Goal: Information Seeking & Learning: Learn about a topic

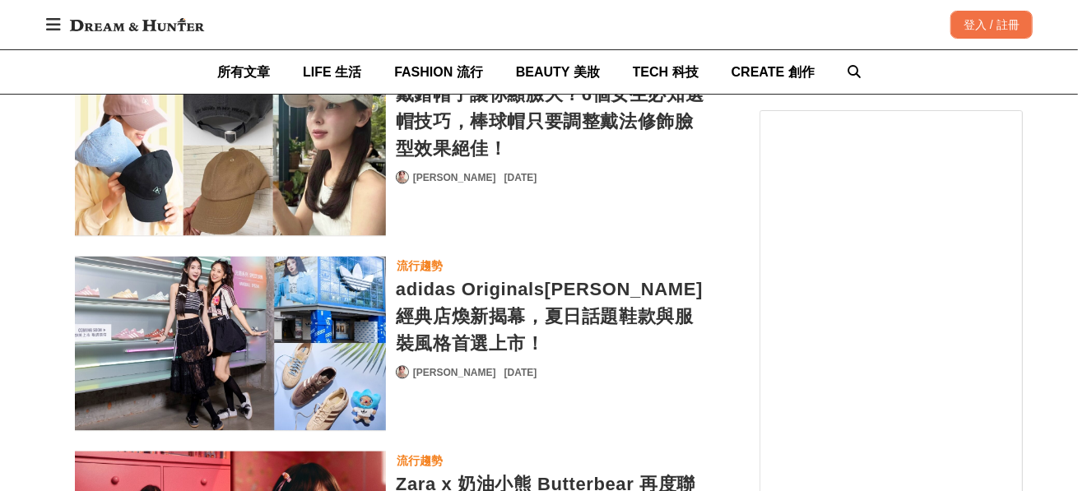
scroll to position [8065, 0]
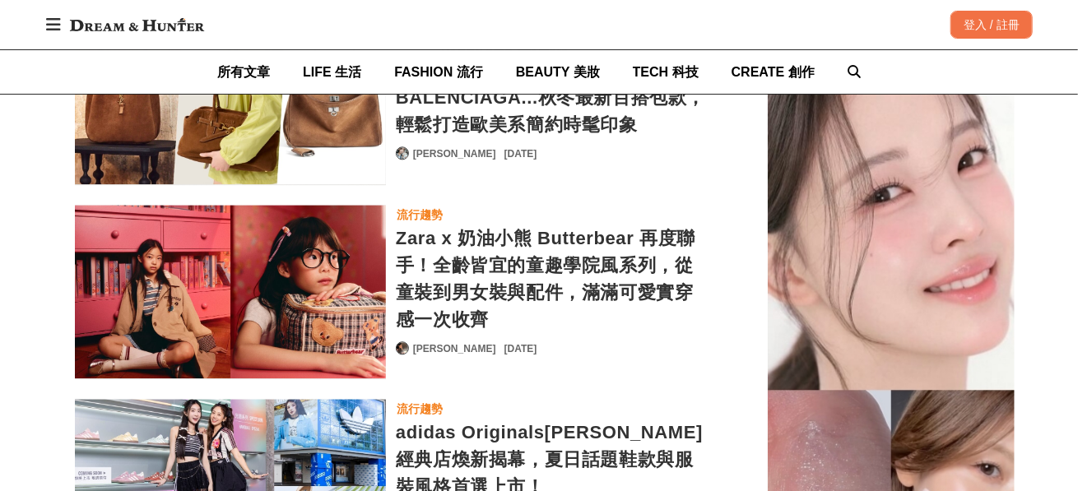
scroll to position [8230, 0]
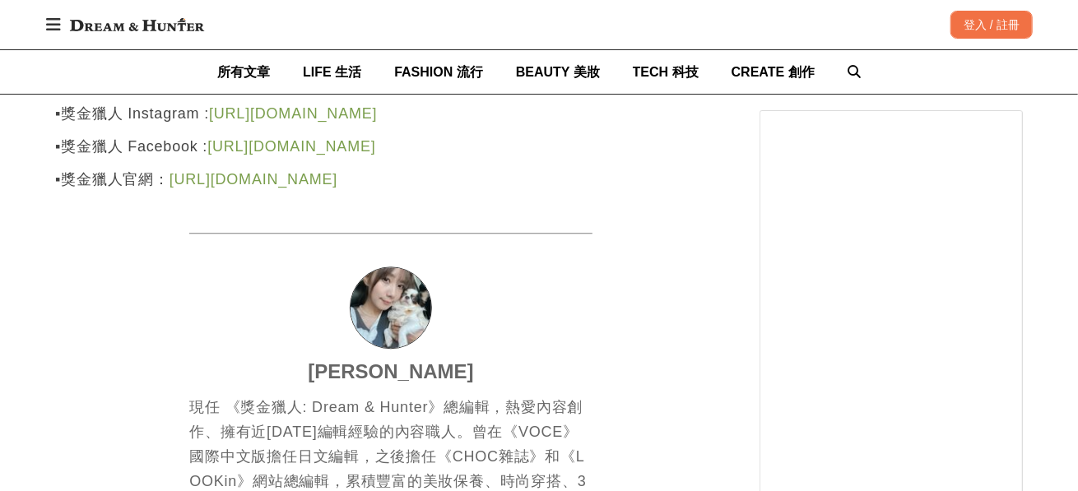
scroll to position [4808, 0]
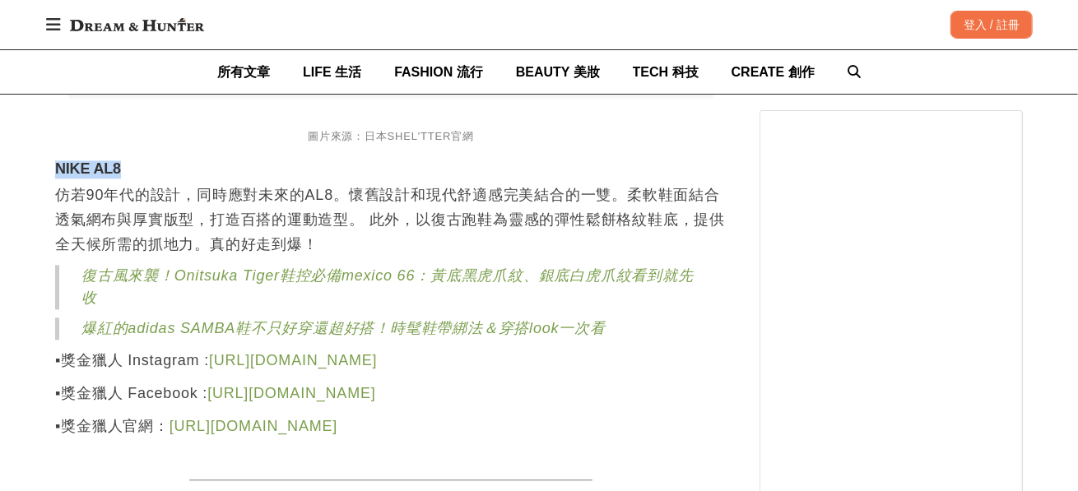
drag, startPoint x: 56, startPoint y: 410, endPoint x: 135, endPoint y: 405, distance: 79.2
click at [121, 177] on strong "NIKE AL8" at bounding box center [88, 168] width 66 height 16
copy strong "NIKE AL8"
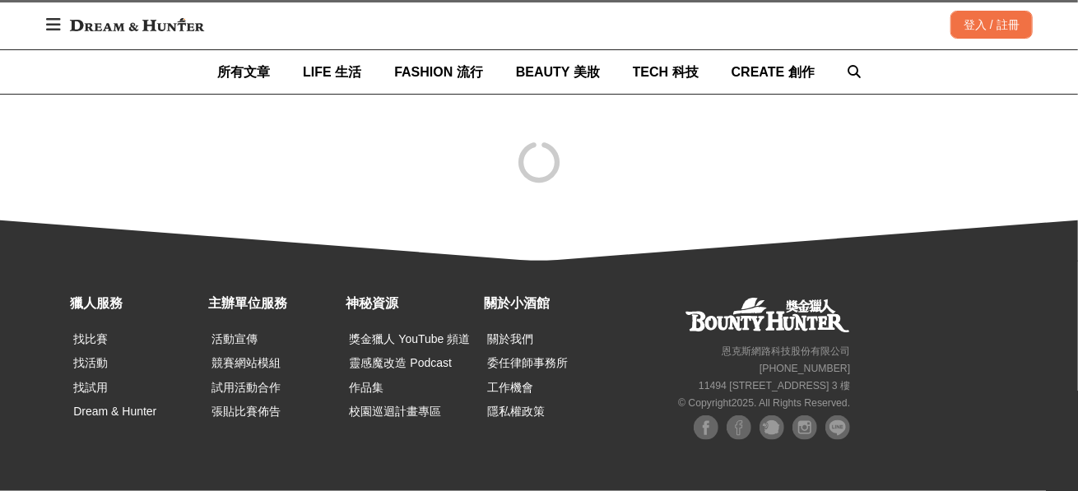
scroll to position [7688, 0]
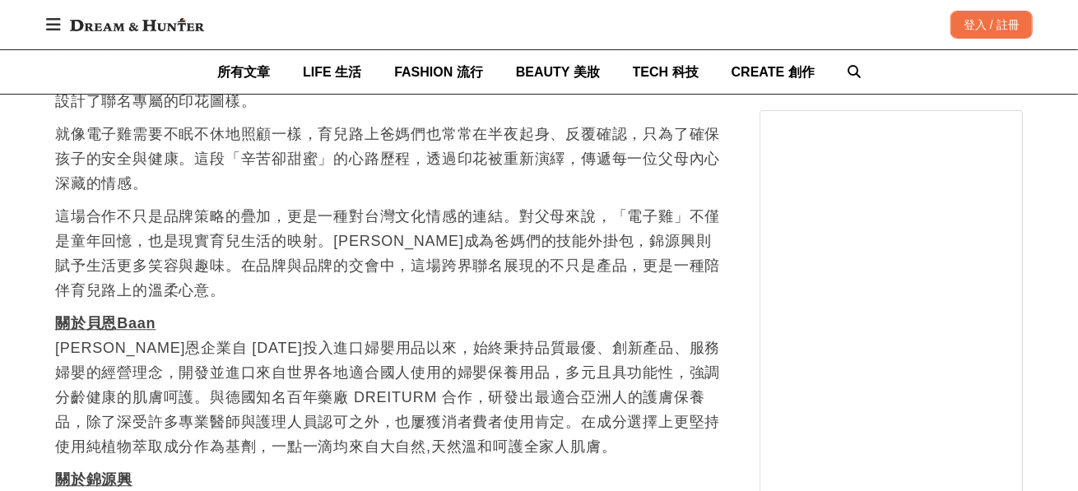
scroll to position [8230, 0]
